Goal: Task Accomplishment & Management: Complete application form

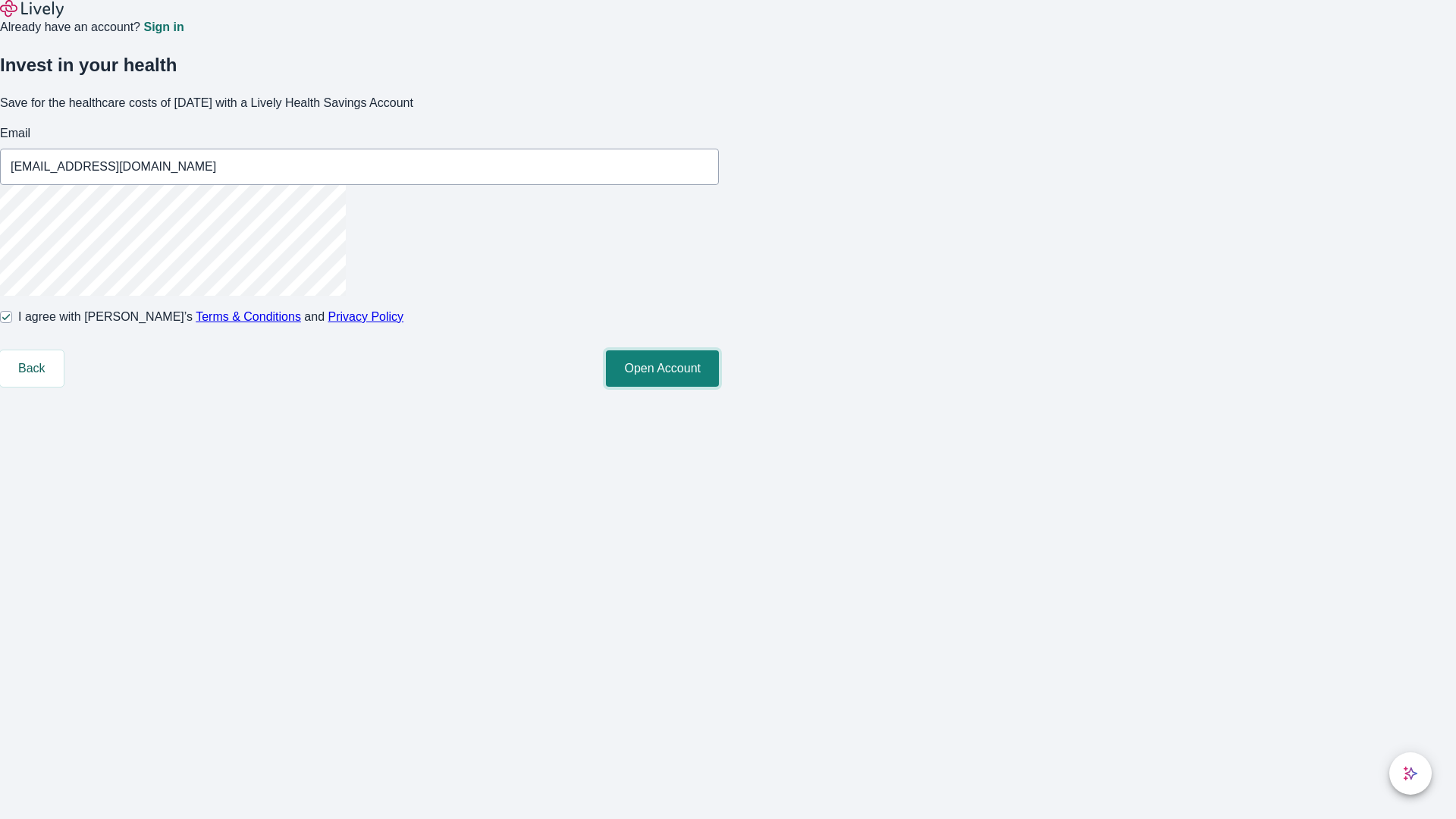
click at [719, 387] on button "Open Account" at bounding box center [662, 368] width 113 height 37
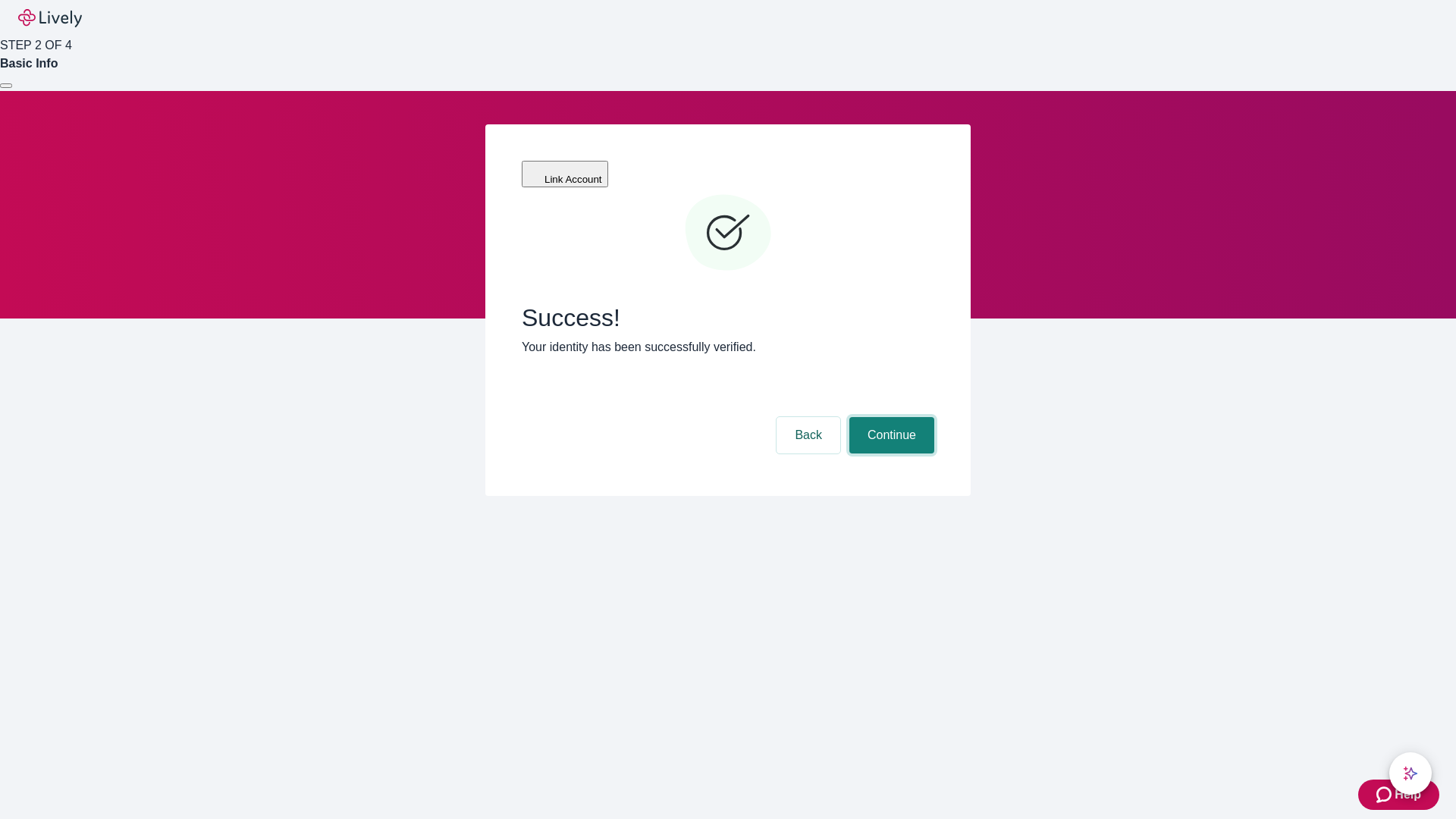
click at [890, 417] on button "Continue" at bounding box center [892, 435] width 85 height 37
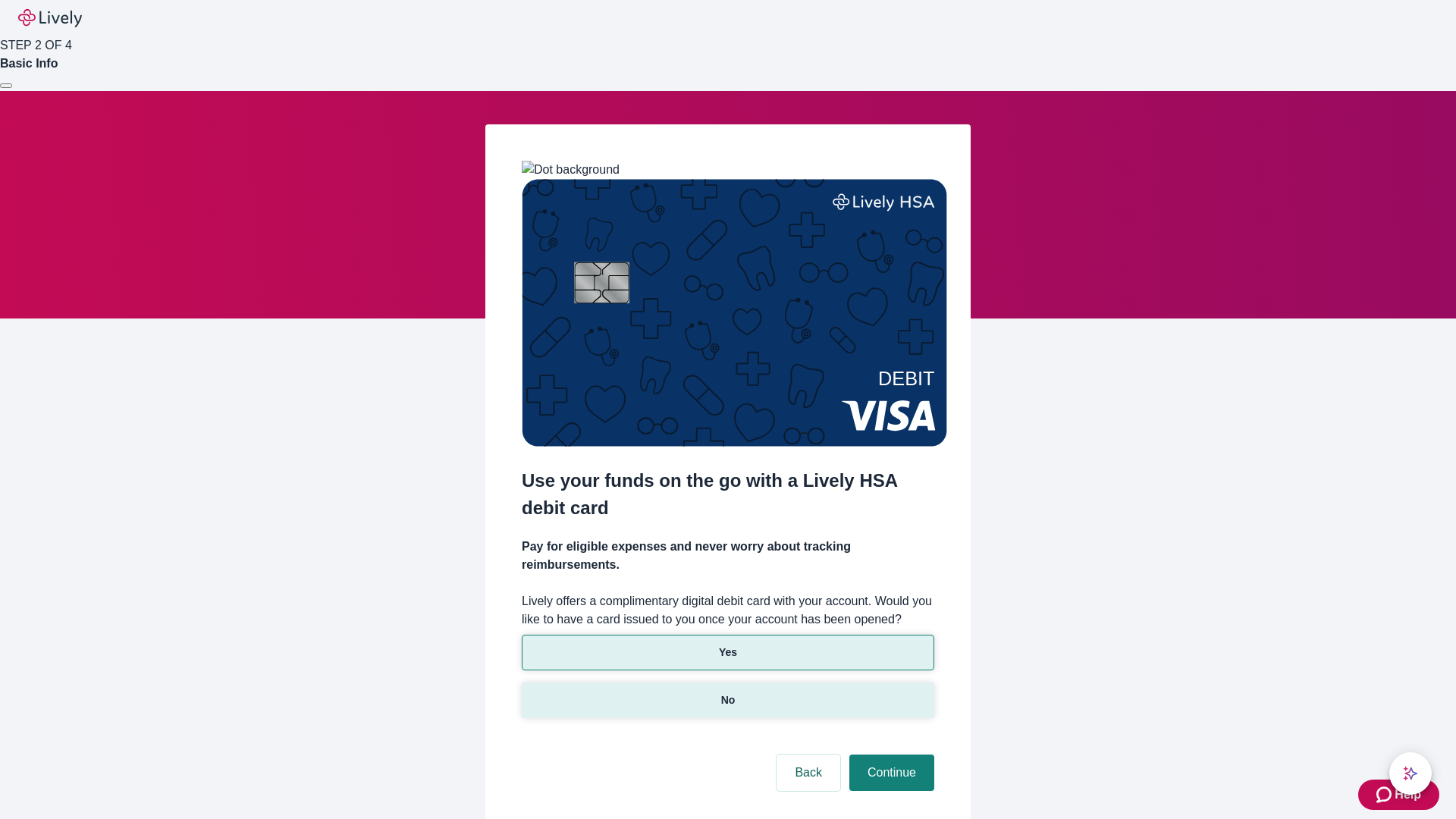
click at [727, 692] on p "No" at bounding box center [728, 700] width 14 height 16
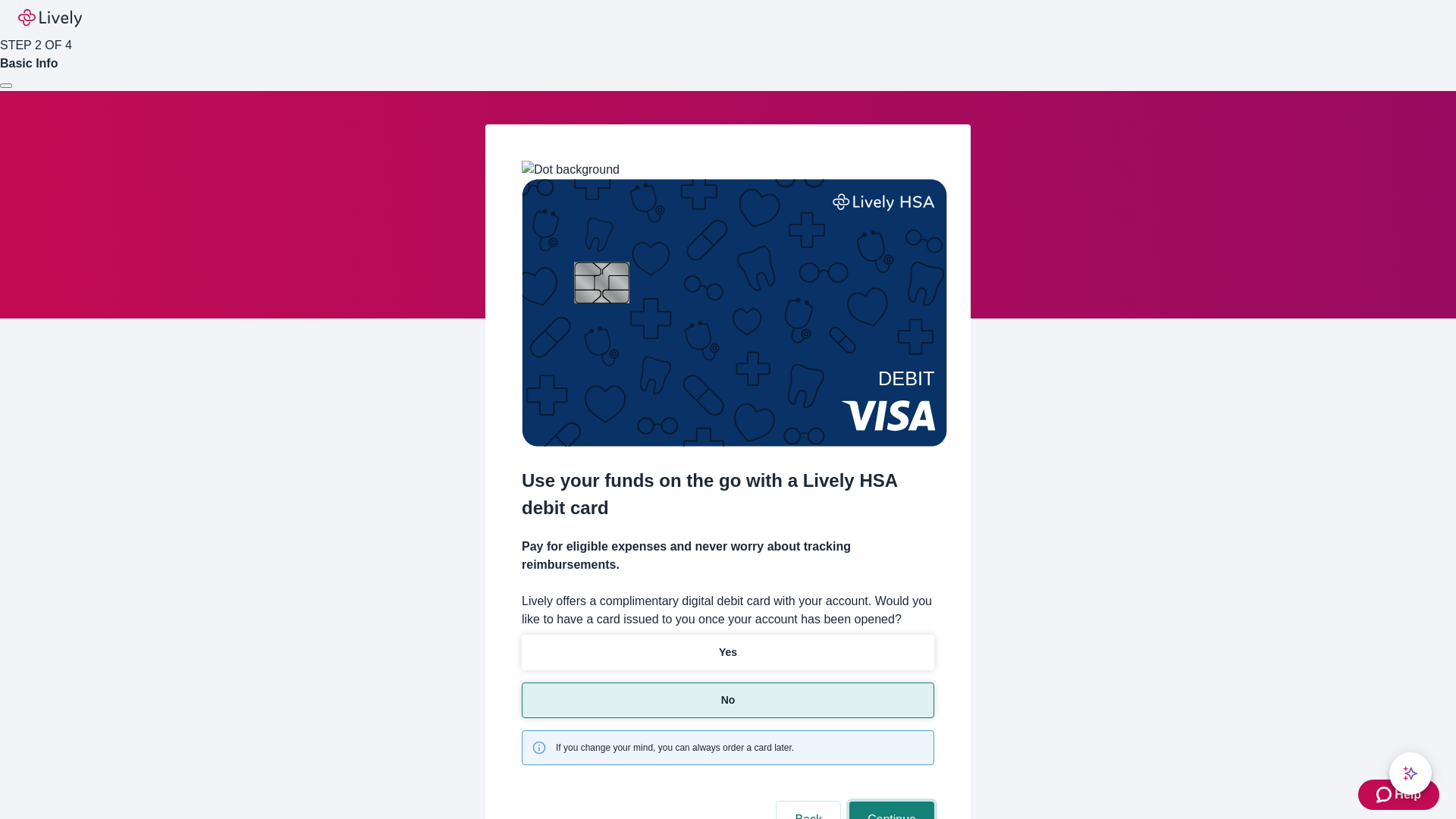
click at [890, 802] on button "Continue" at bounding box center [892, 820] width 85 height 37
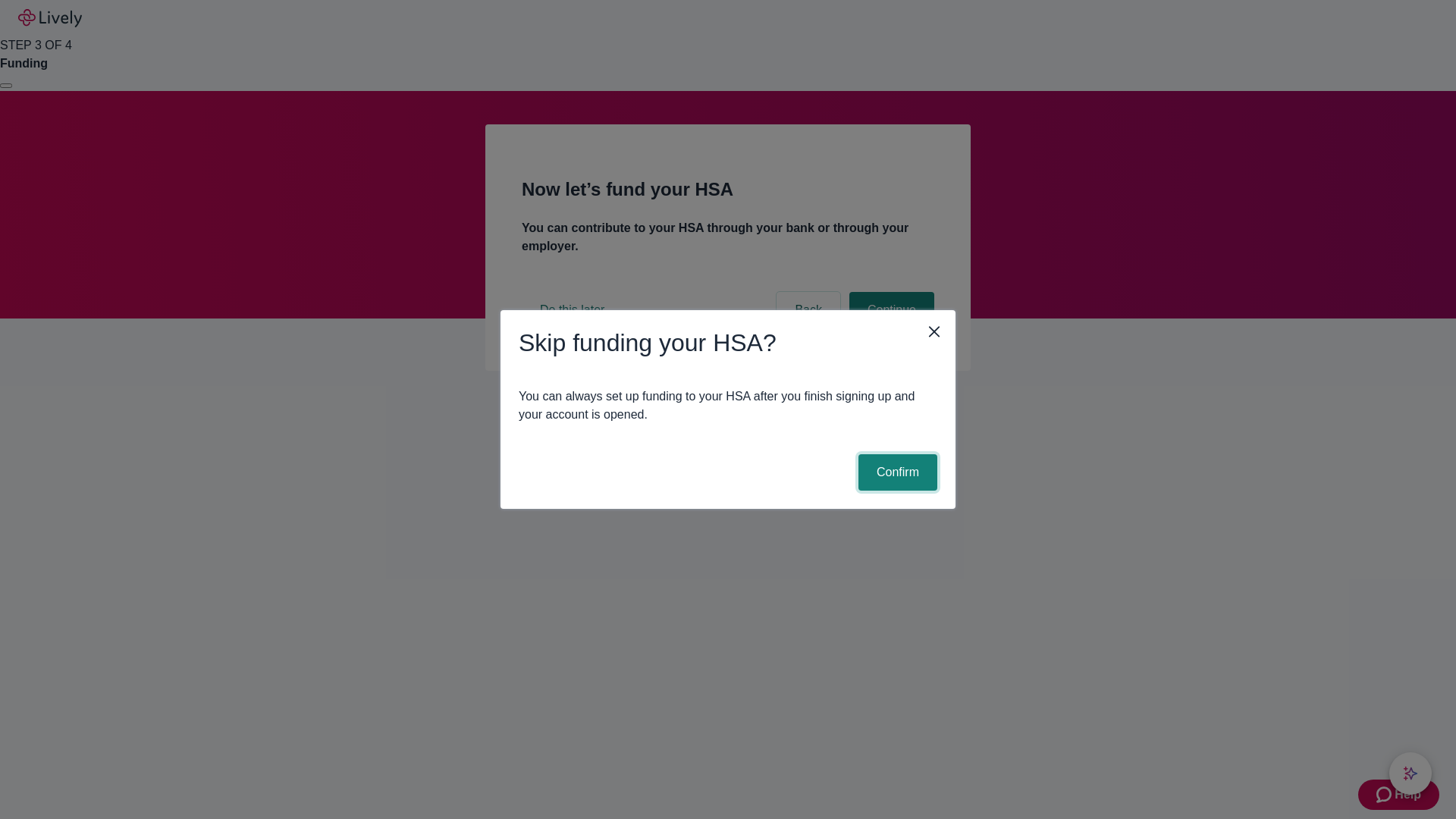
click at [896, 472] on button "Confirm" at bounding box center [898, 472] width 79 height 37
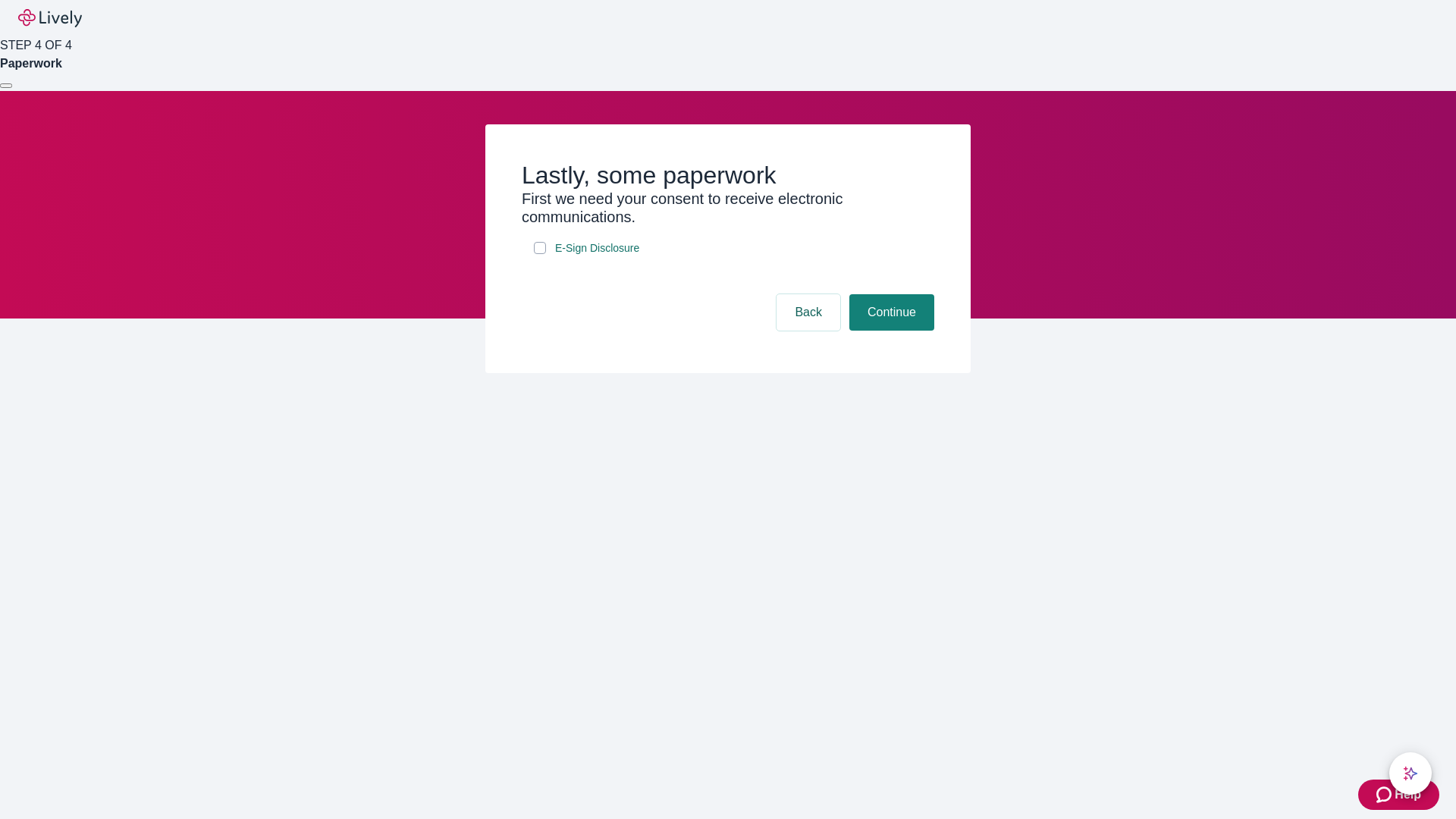
click at [540, 254] on input "E-Sign Disclosure" at bounding box center [540, 247] width 12 height 12
checkbox input "true"
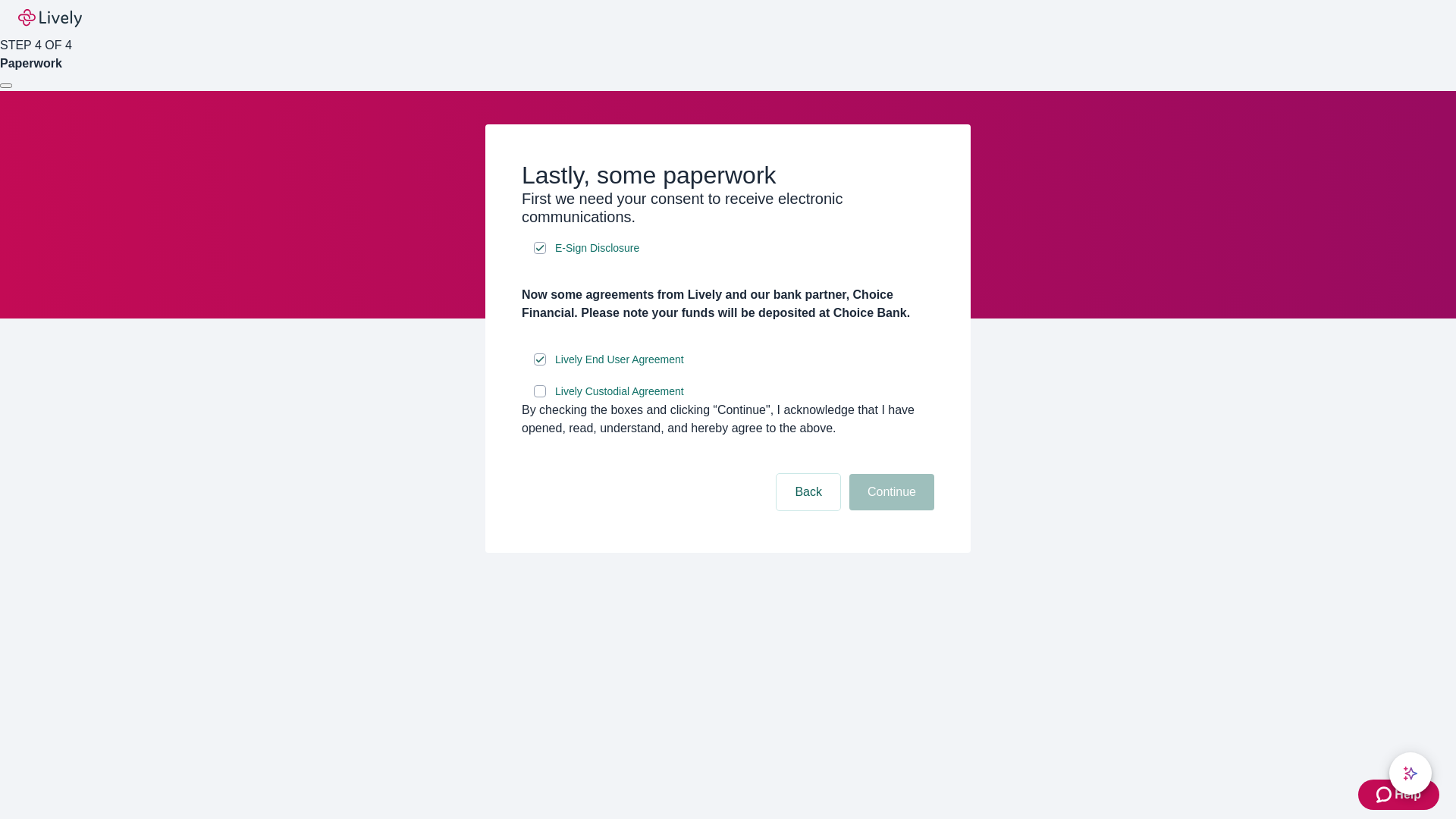
click at [540, 397] on input "Lively Custodial Agreement" at bounding box center [540, 391] width 12 height 12
checkbox input "true"
click at [890, 511] on button "Continue" at bounding box center [892, 492] width 85 height 37
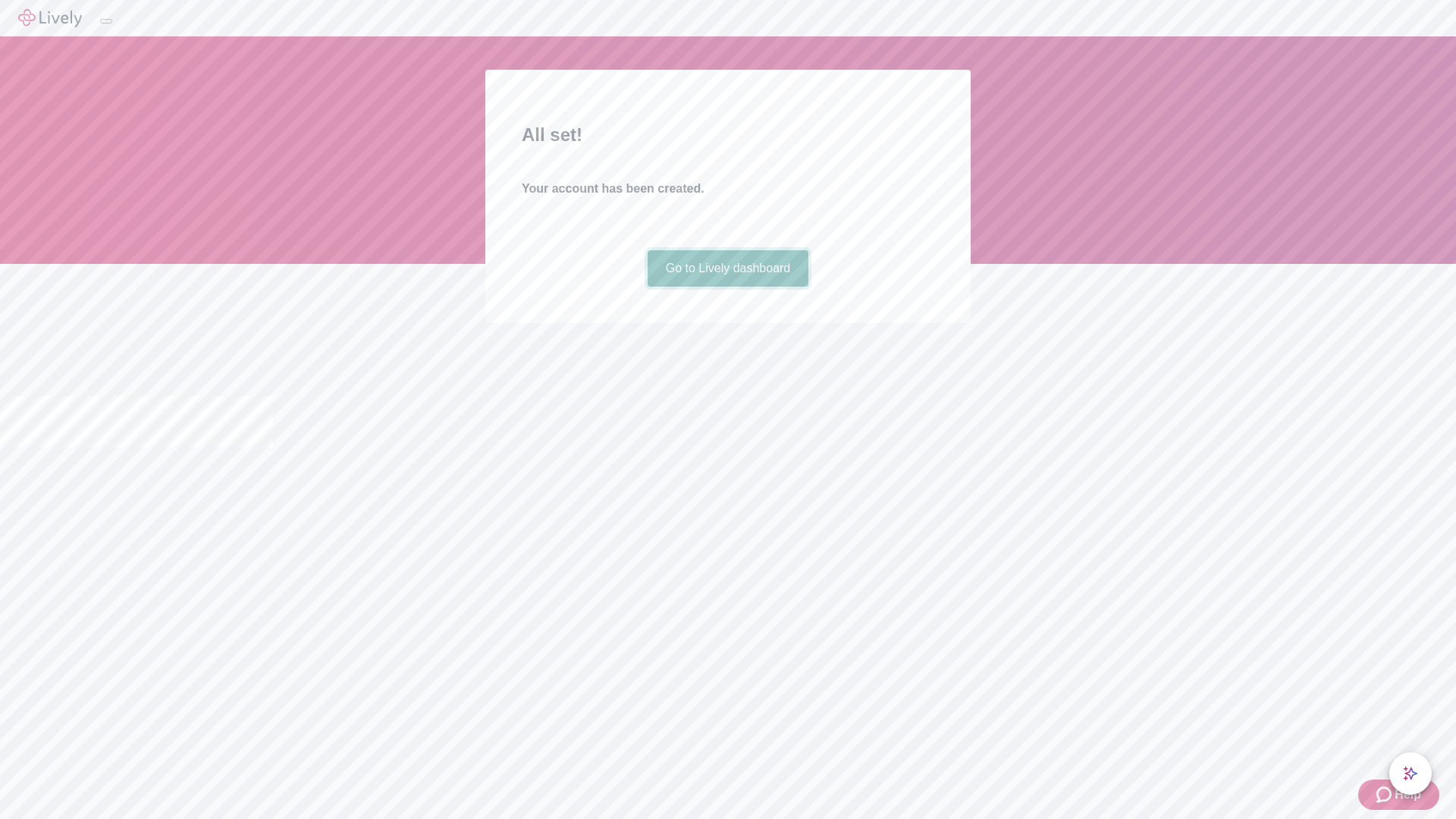
click at [727, 287] on link "Go to Lively dashboard" at bounding box center [728, 268] width 161 height 37
